Goal: Check status

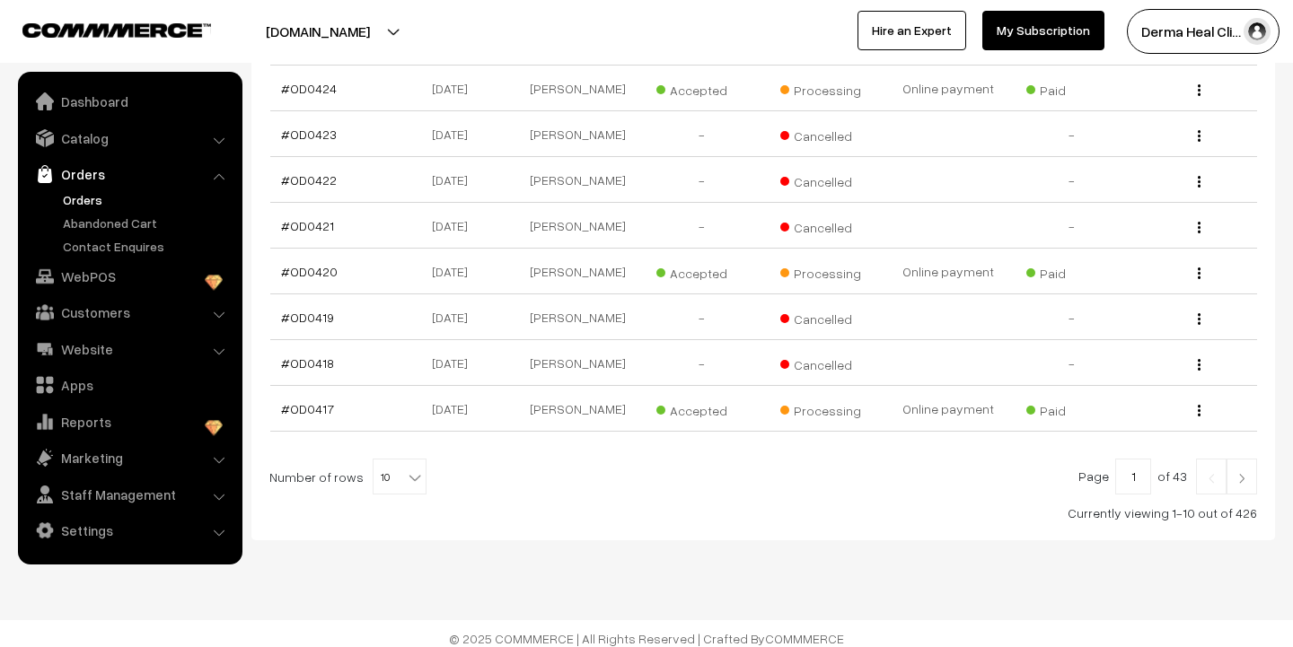
scroll to position [457, 0]
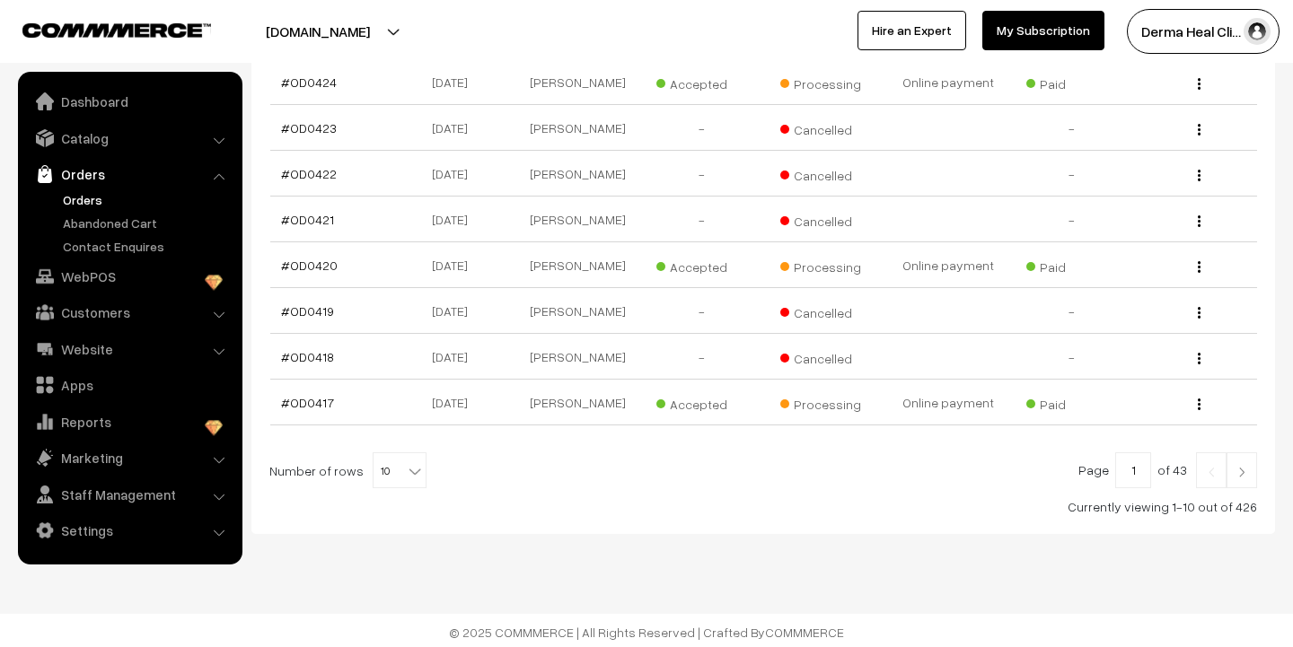
click at [389, 484] on span "10" at bounding box center [399, 471] width 52 height 36
select select "20"
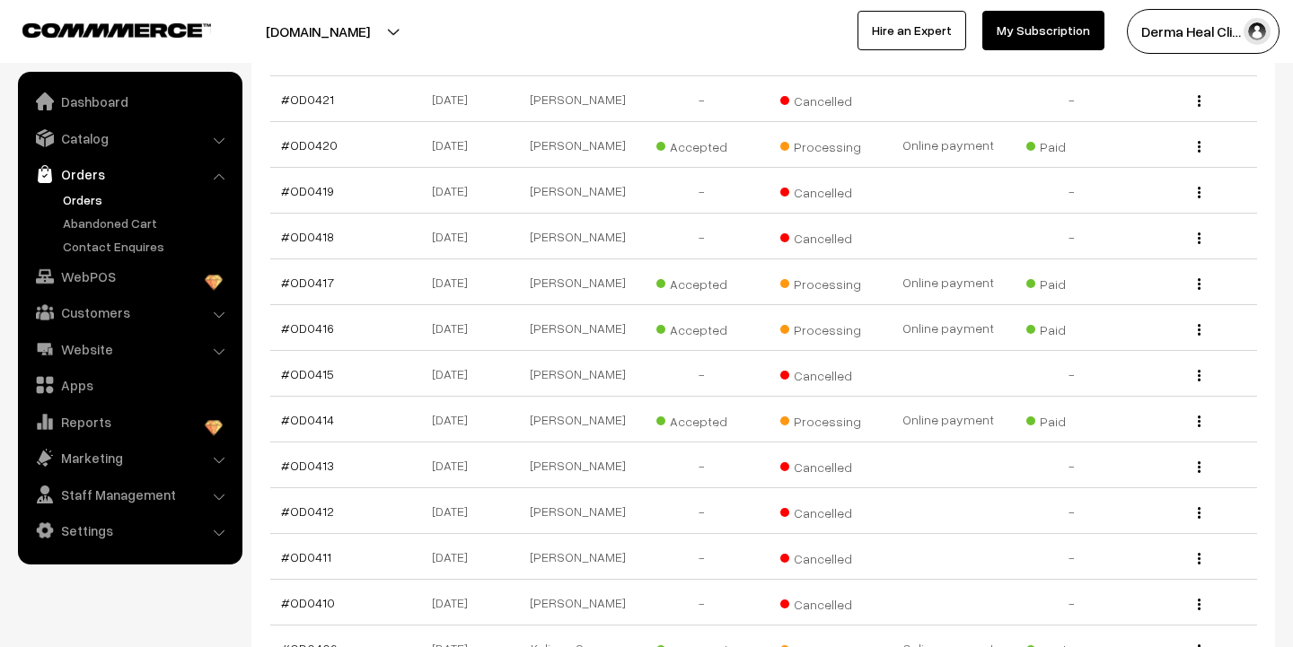
scroll to position [579, 0]
click at [293, 334] on link "#OD0416" at bounding box center [307, 326] width 53 height 15
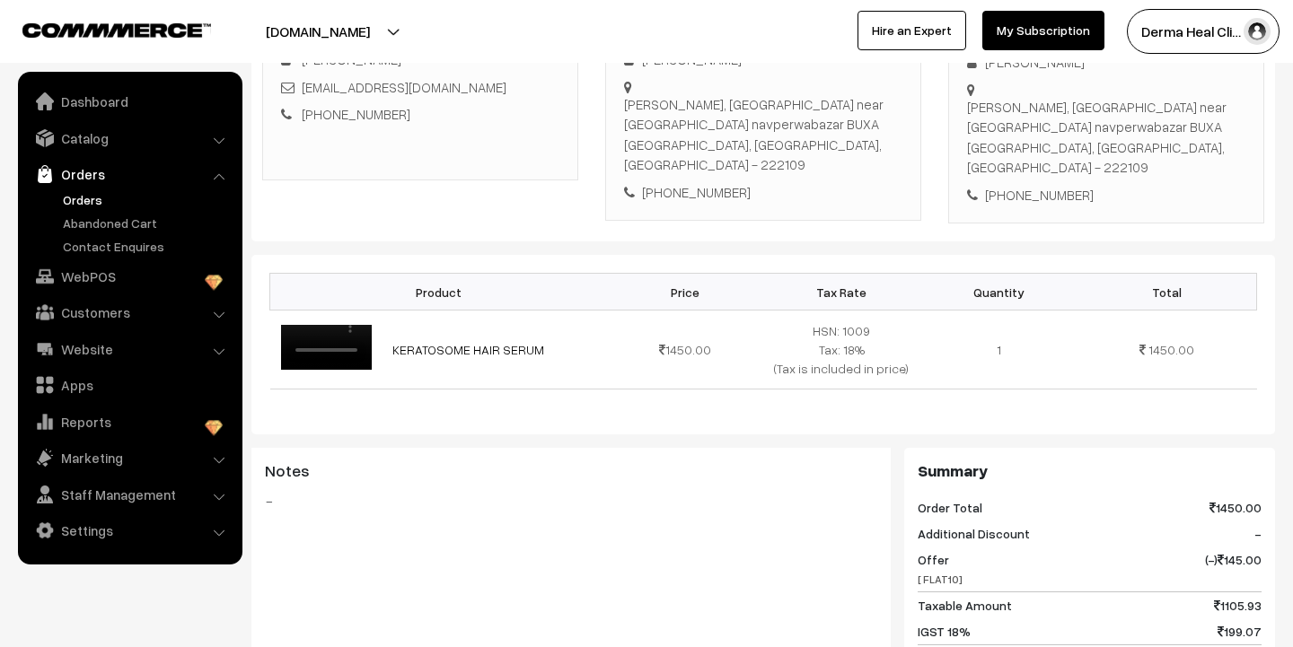
scroll to position [329, 0]
